Goal: Transaction & Acquisition: Purchase product/service

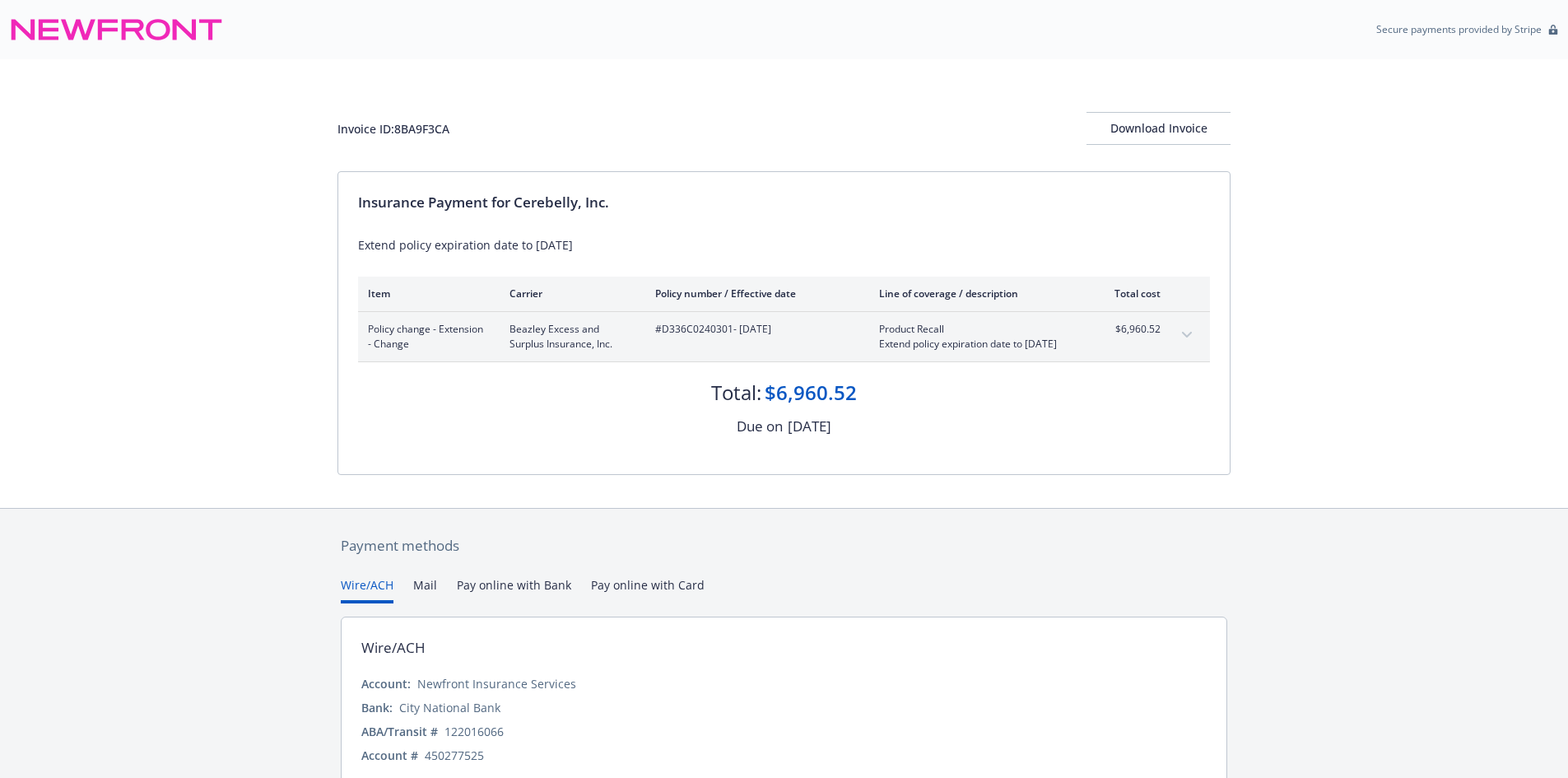
click at [1193, 332] on button "expand content" at bounding box center [1187, 335] width 27 height 27
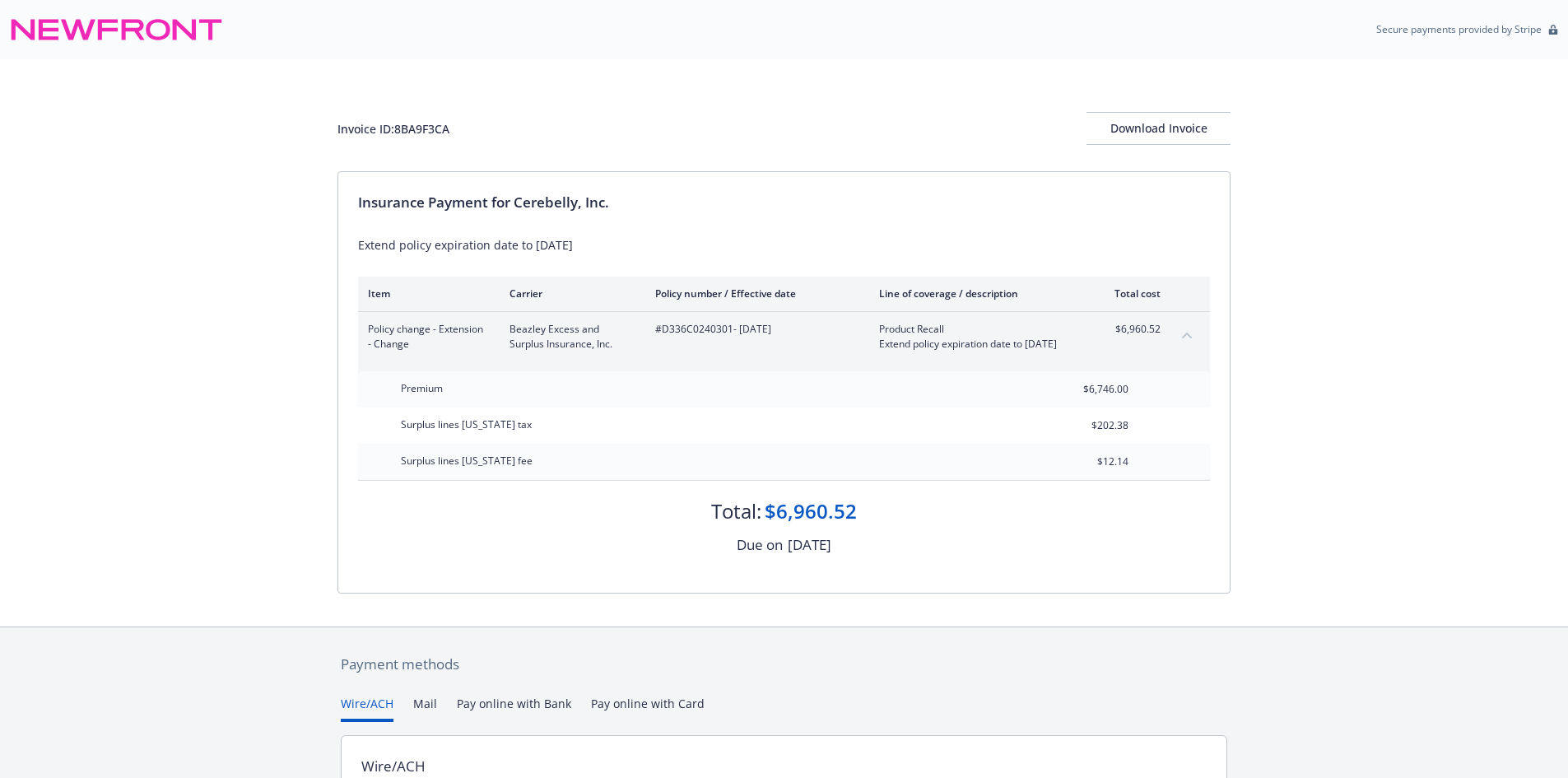
scroll to position [82, 0]
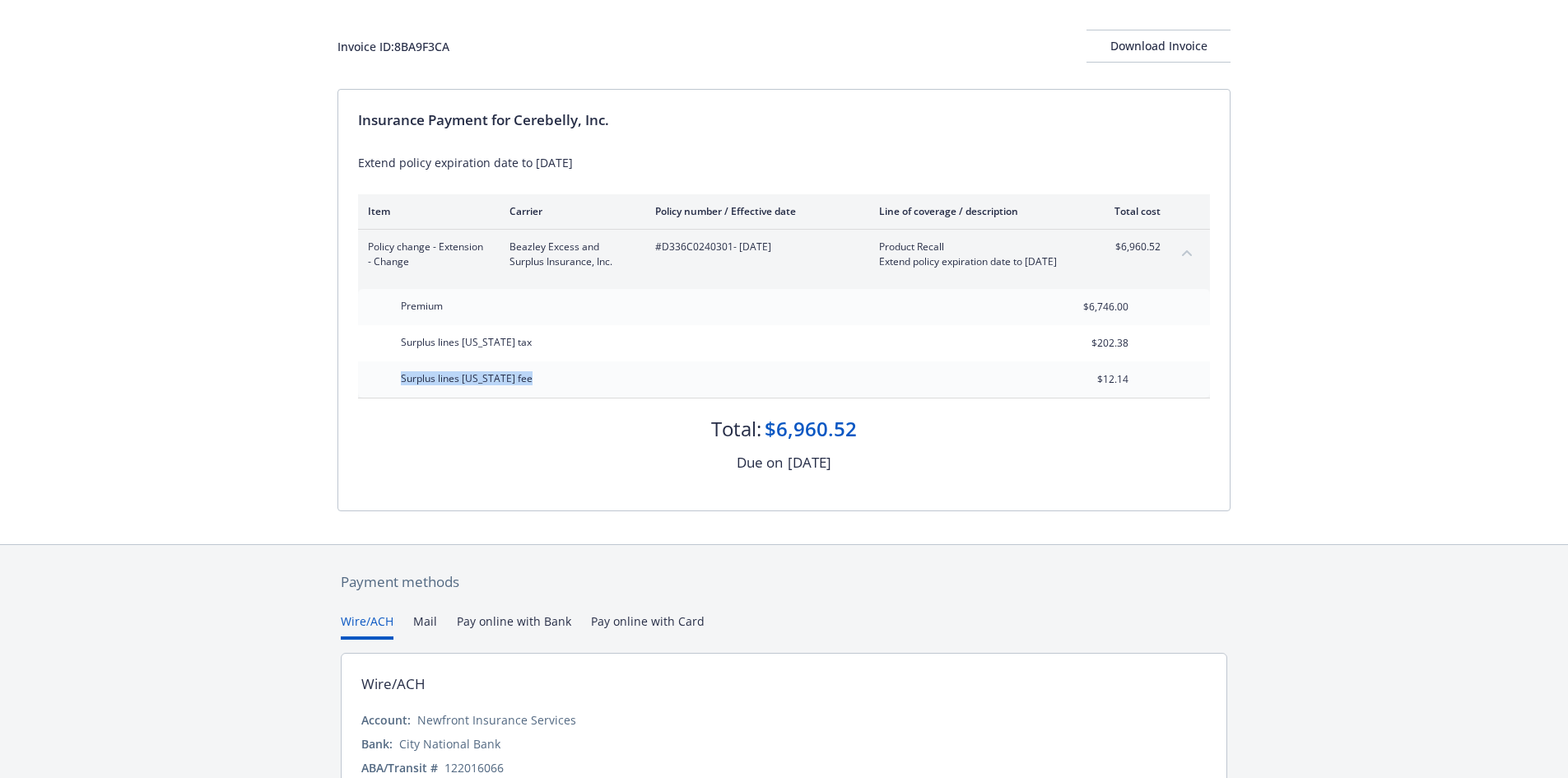
drag, startPoint x: 475, startPoint y: 381, endPoint x: 561, endPoint y: 381, distance: 86.0
click at [561, 381] on div "Surplus lines [US_STATE] fee $12.14" at bounding box center [784, 379] width 852 height 36
click at [561, 381] on div "Surplus lines [US_STATE] fee" at bounding box center [514, 379] width 247 height 36
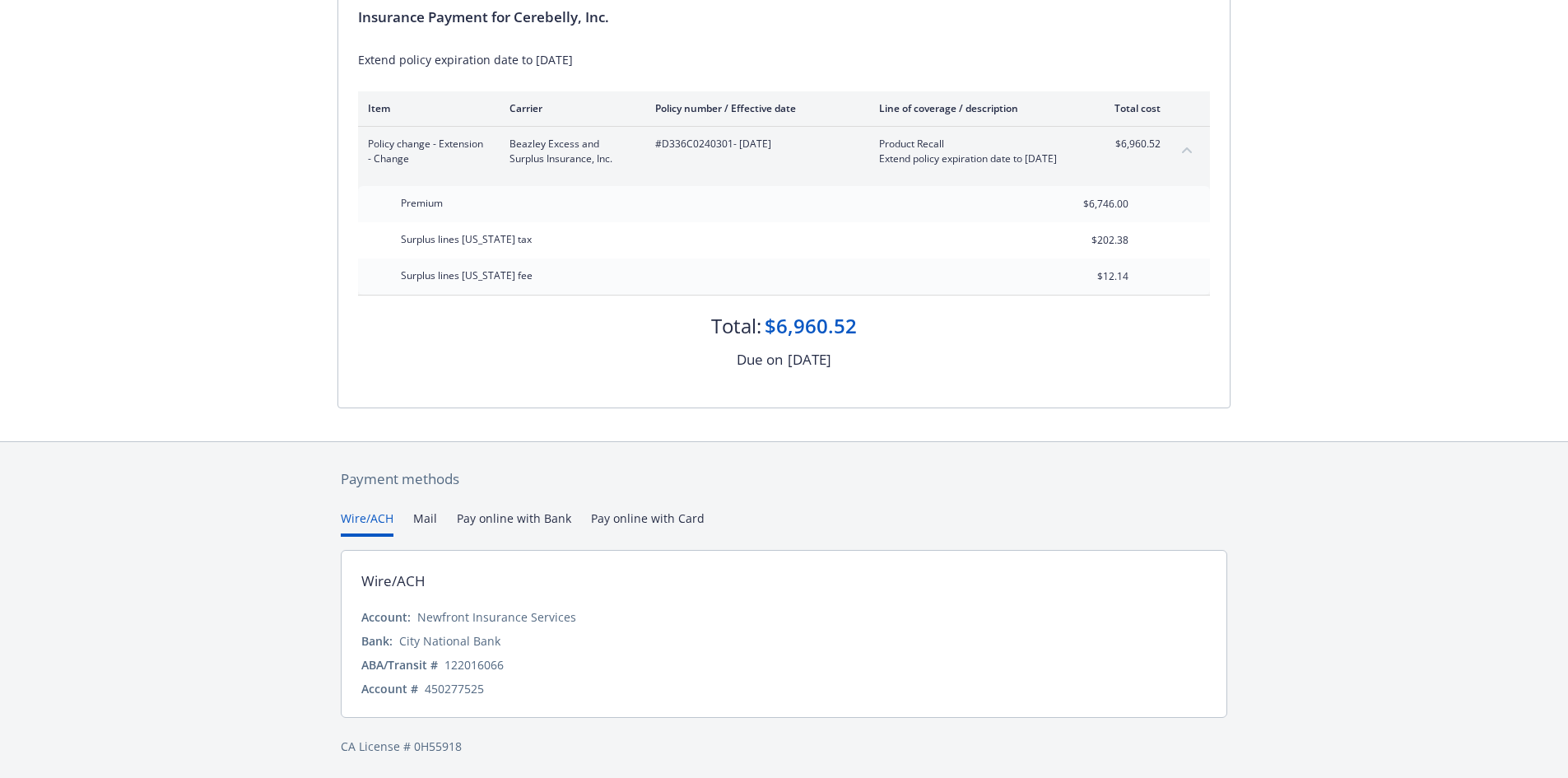
scroll to position [188, 0]
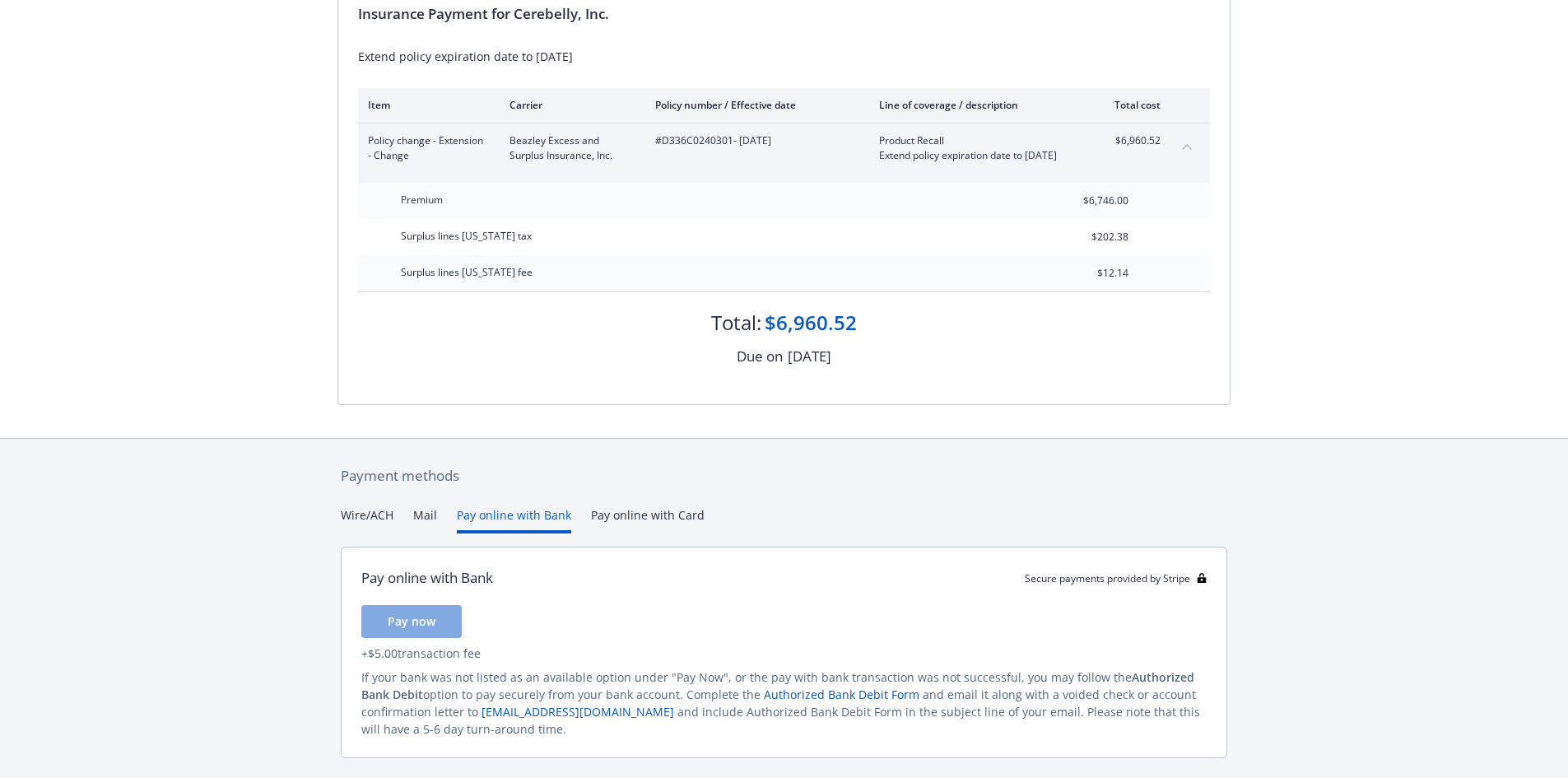
click at [508, 526] on button "Pay online with Bank" at bounding box center [514, 520] width 114 height 27
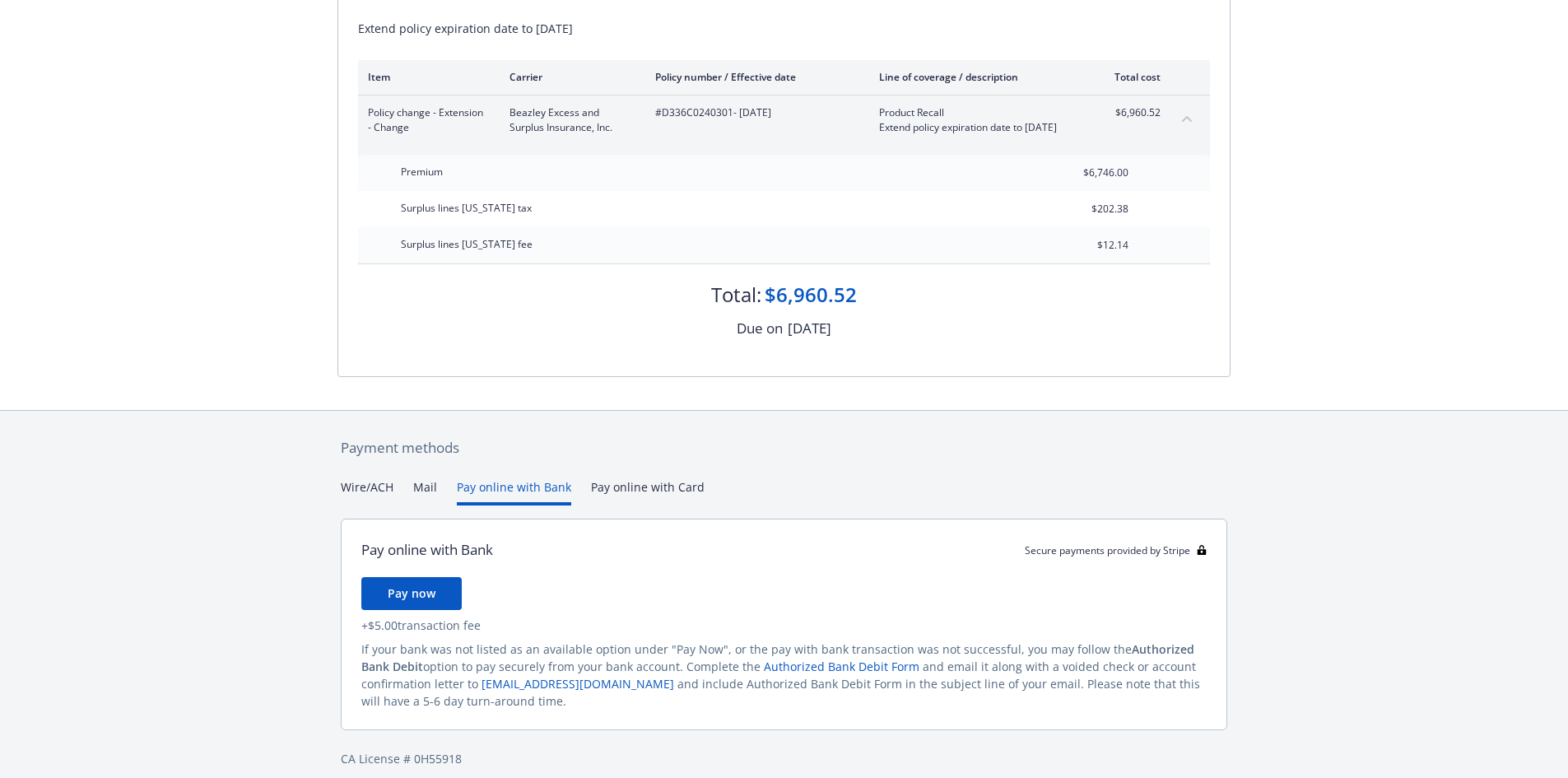
scroll to position [233, 0]
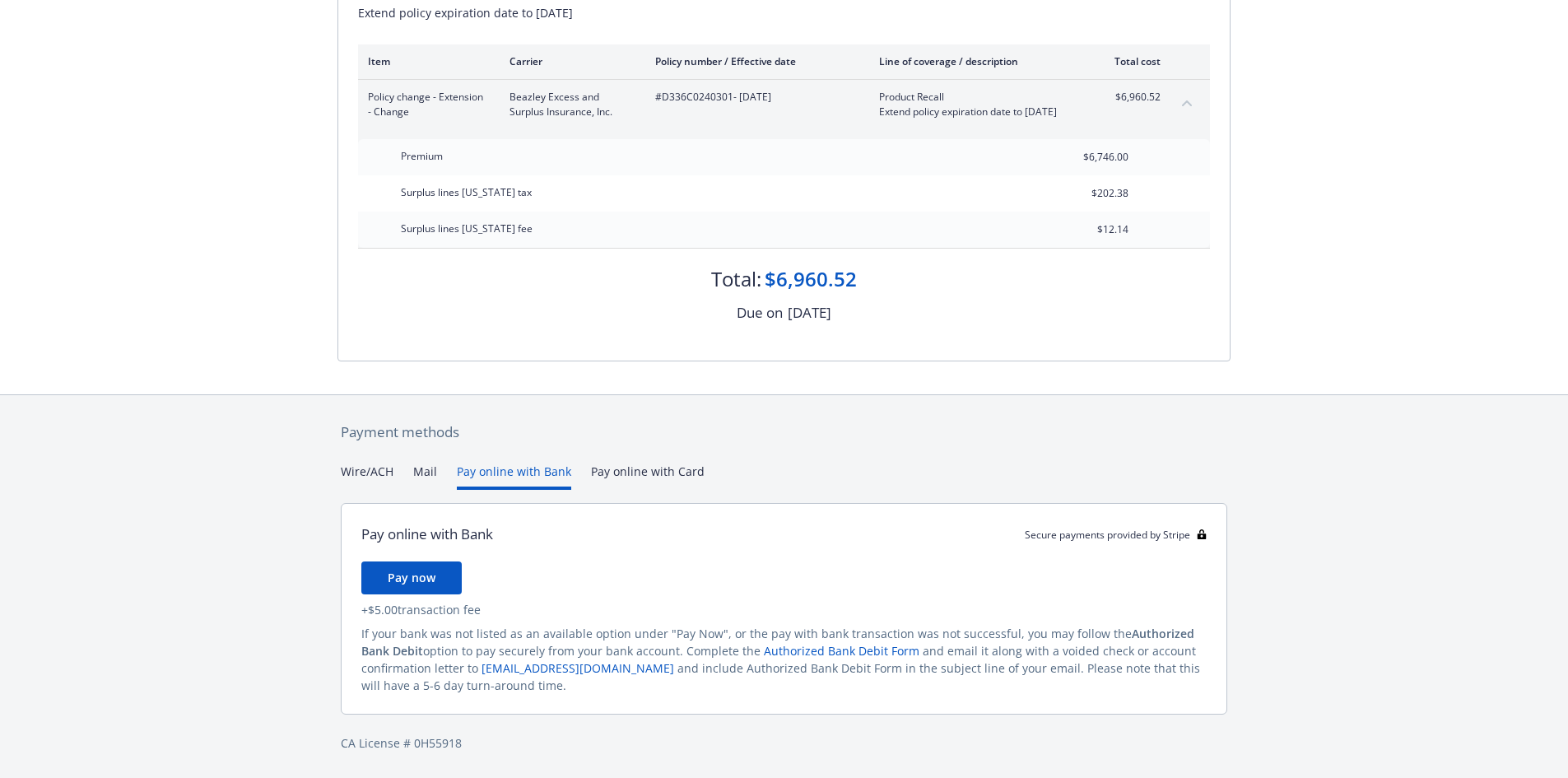
click at [427, 476] on button "Mail" at bounding box center [424, 476] width 24 height 27
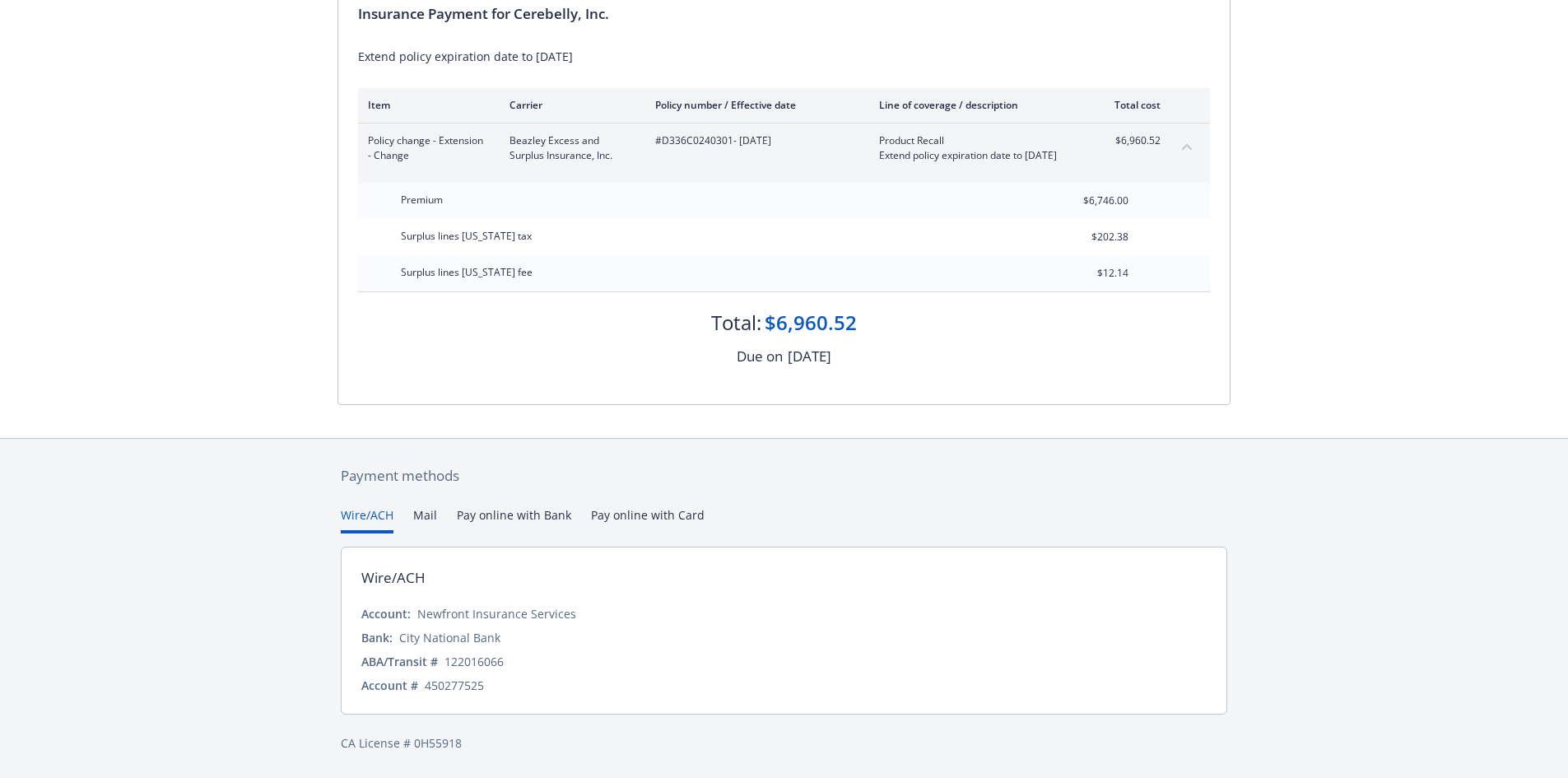
scroll to position [188, 0]
click at [359, 379] on div "Secure payments provided by Stripe Invoice ID: 8BA9F3CA Download Invoice Insura…" at bounding box center [784, 294] width 1568 height 966
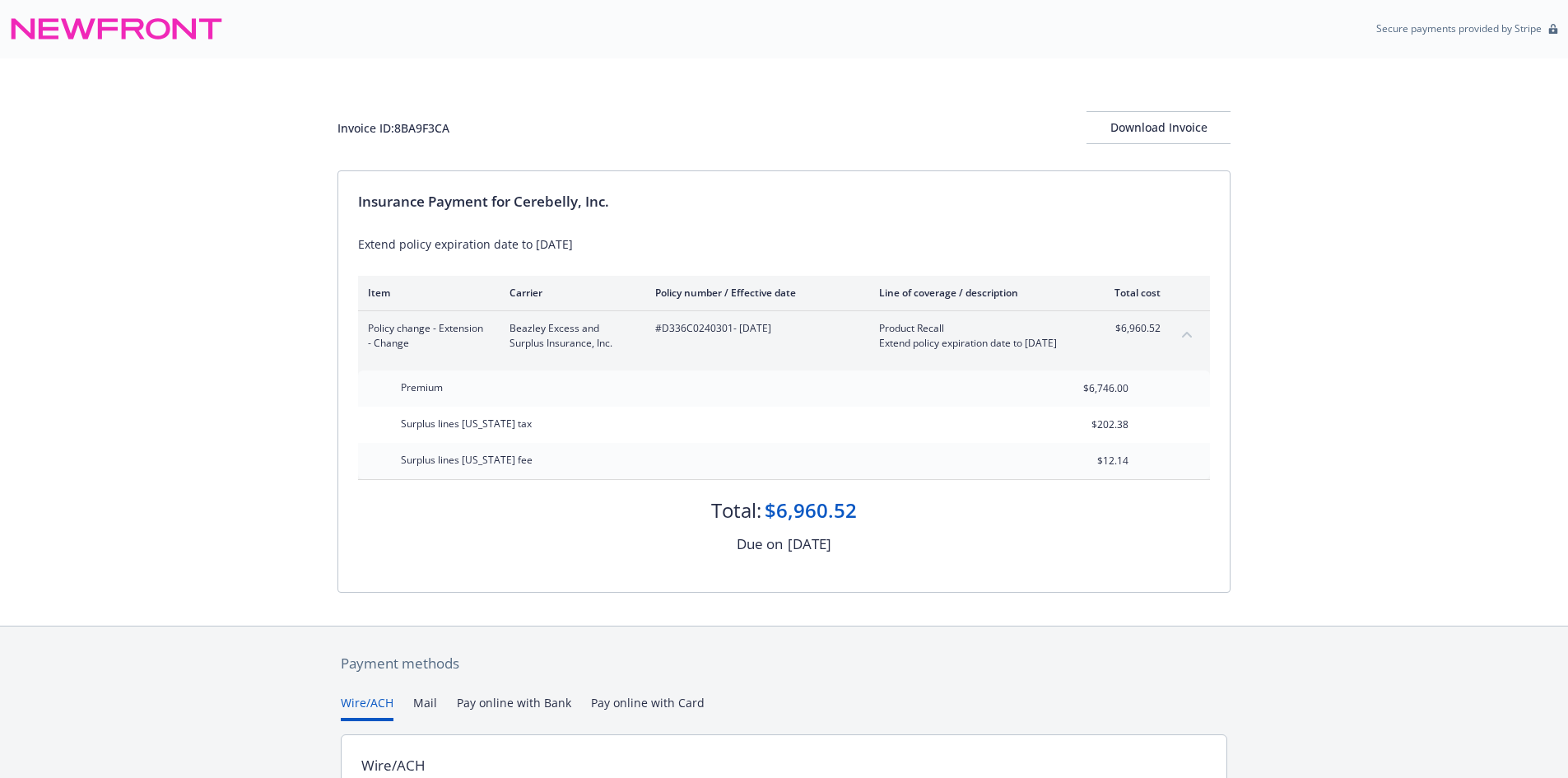
scroll to position [0, 0]
